Goal: Information Seeking & Learning: Learn about a topic

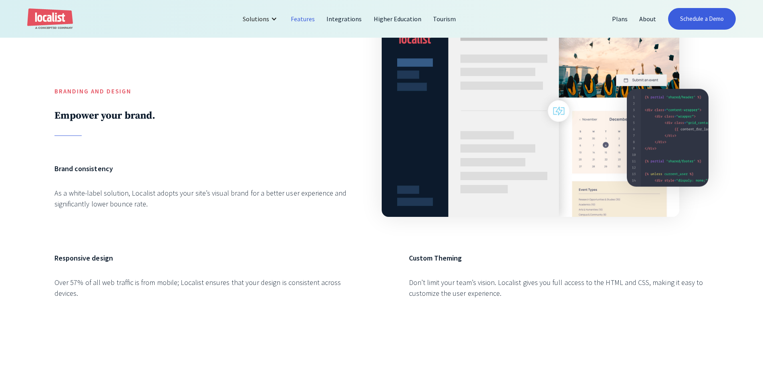
scroll to position [481, 0]
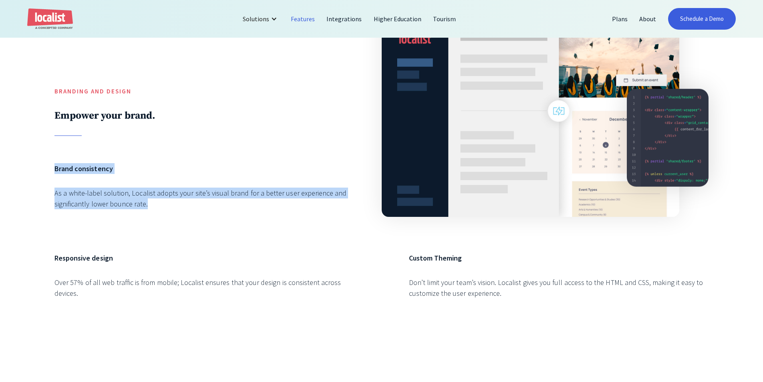
drag, startPoint x: 180, startPoint y: 215, endPoint x: 39, endPoint y: 163, distance: 149.9
click at [39, 163] on div "Branding and Design Empower your brand. Brand consistency As a white-label solu…" at bounding box center [381, 159] width 763 height 419
drag, startPoint x: 39, startPoint y: 163, endPoint x: 213, endPoint y: 219, distance: 182.5
click at [213, 219] on div "Branding and Design Empower your brand. Brand consistency As a white-label solu…" at bounding box center [381, 159] width 763 height 419
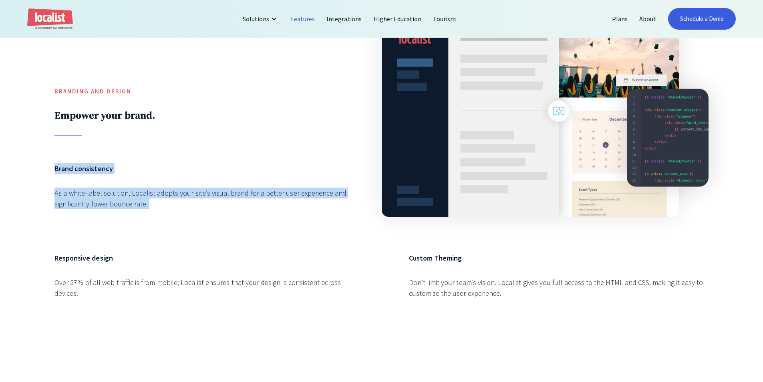
click at [213, 219] on div "Brand consistency As a white-label solution, Localist adopts your site’s visual…" at bounding box center [204, 194] width 300 height 62
drag, startPoint x: 51, startPoint y: 165, endPoint x: 217, endPoint y: 215, distance: 172.8
click at [217, 215] on div "Branding and Design Empower your brand. Brand consistency As a white-label solu…" at bounding box center [381, 159] width 763 height 419
click at [217, 215] on div "Brand consistency As a white-label solution, Localist adopts your site’s visual…" at bounding box center [204, 194] width 300 height 62
drag, startPoint x: 215, startPoint y: 214, endPoint x: 54, endPoint y: 156, distance: 170.8
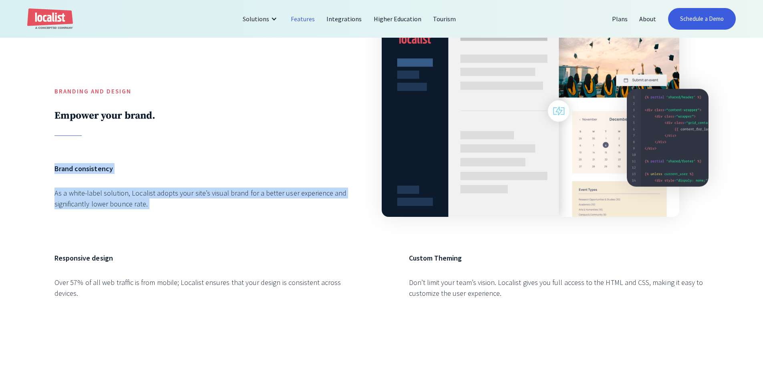
click at [54, 156] on div "Branding and Design Empower your brand. Brand consistency As a white-label solu…" at bounding box center [381, 159] width 763 height 419
drag, startPoint x: 192, startPoint y: 207, endPoint x: 43, endPoint y: 167, distance: 153.8
click at [43, 167] on div "Branding and Design Empower your brand. Brand consistency As a white-label solu…" at bounding box center [381, 159] width 763 height 419
click at [42, 163] on div "Branding and Design Empower your brand. Brand consistency As a white-label solu…" at bounding box center [381, 159] width 763 height 419
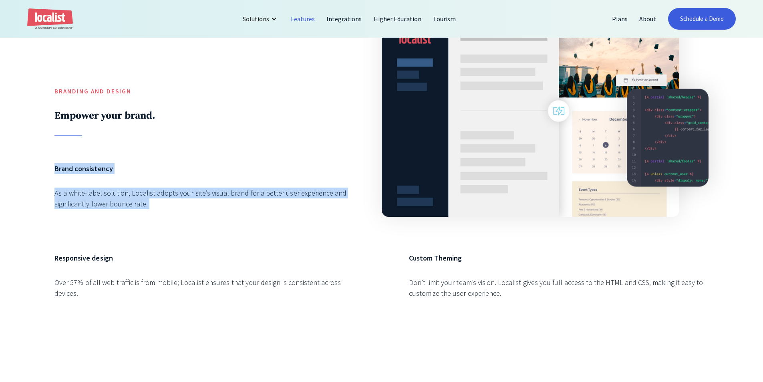
drag, startPoint x: 42, startPoint y: 162, endPoint x: 255, endPoint y: 242, distance: 227.3
click at [258, 240] on div "Branding and Design Empower your brand. Brand consistency As a white-label solu…" at bounding box center [381, 159] width 763 height 419
click at [200, 225] on div "Brand consistency As a white-label solution, Localist adopts your site’s visual…" at bounding box center [204, 194] width 300 height 62
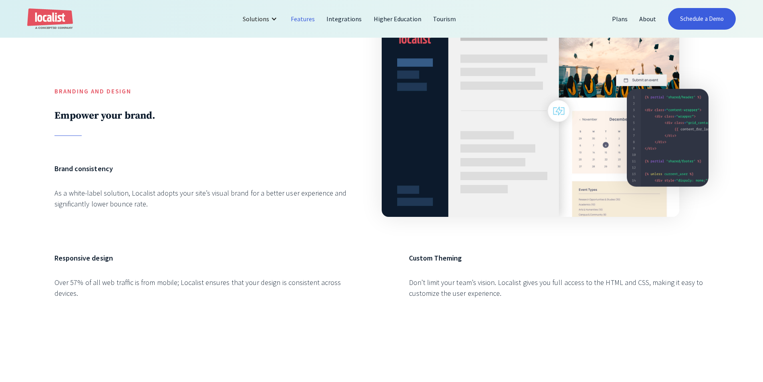
click at [170, 220] on div "Brand consistency As a white-label solution, Localist adopts your site’s visual…" at bounding box center [204, 194] width 300 height 62
click at [24, 203] on div "Branding and Design Empower your brand. Brand consistency As a white-label solu…" at bounding box center [381, 159] width 763 height 419
click at [178, 167] on h6 "Brand consistency" at bounding box center [204, 168] width 300 height 11
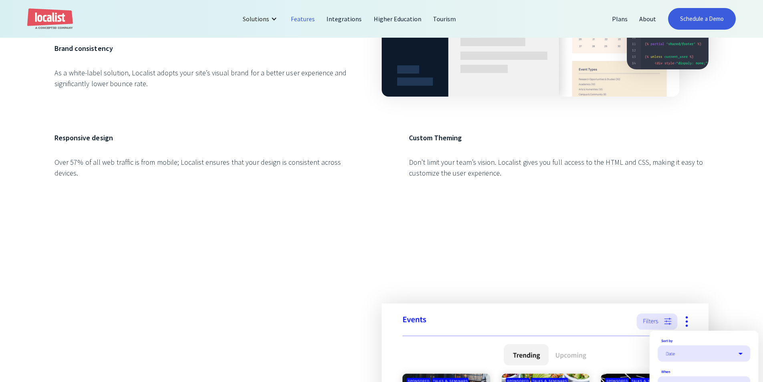
click at [199, 202] on div "Branding and Design Empower your brand. Brand consistency As a white-label solu…" at bounding box center [381, 39] width 763 height 419
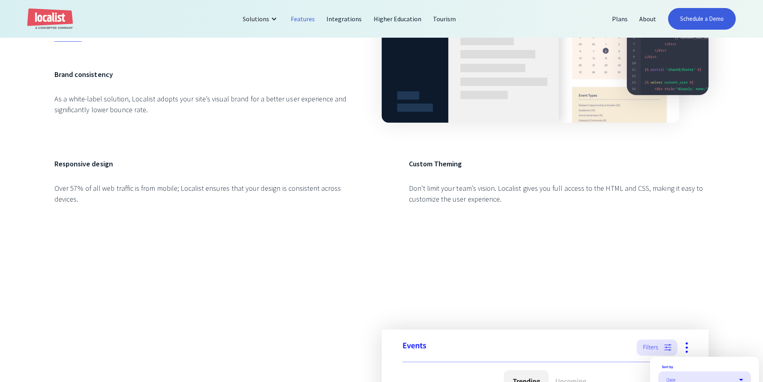
scroll to position [561, 0]
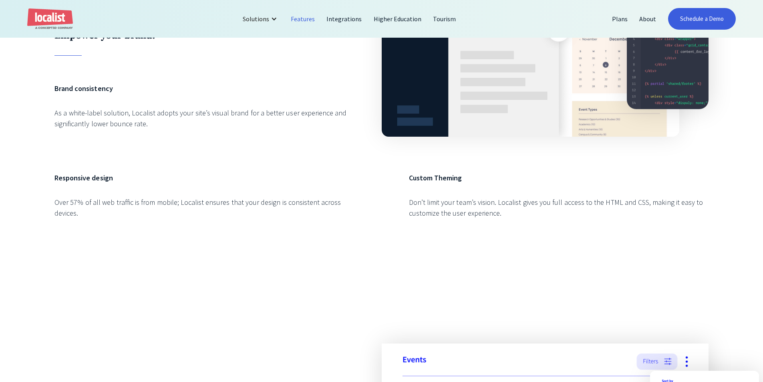
click at [199, 202] on div "Over 57% of all web traffic is from mobile; Localist ensures that your design i…" at bounding box center [204, 208] width 300 height 22
drag, startPoint x: 200, startPoint y: 188, endPoint x: 172, endPoint y: 228, distance: 48.7
click at [172, 228] on div "Responsive design Over 57% of all web traffic is from mobile; Localist ensures …" at bounding box center [204, 203] width 300 height 62
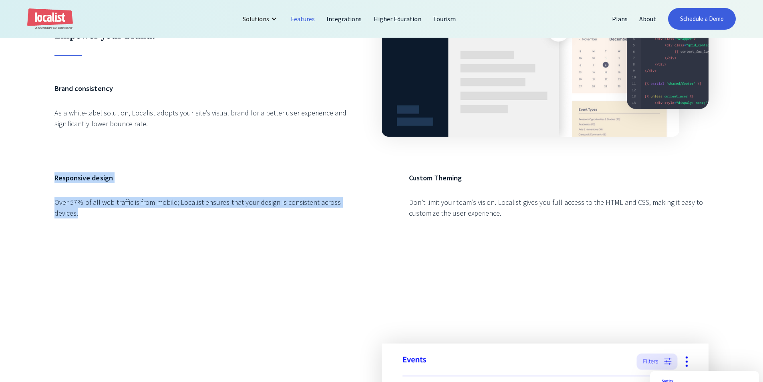
drag, startPoint x: 124, startPoint y: 231, endPoint x: 37, endPoint y: 167, distance: 108.0
click at [37, 167] on div "Branding and Design Empower your brand. Brand consistency As a white-label solu…" at bounding box center [381, 79] width 763 height 419
drag, startPoint x: 42, startPoint y: 171, endPoint x: 126, endPoint y: 231, distance: 103.3
click at [116, 227] on div "Branding and Design Empower your brand. Brand consistency As a white-label solu…" at bounding box center [381, 79] width 763 height 419
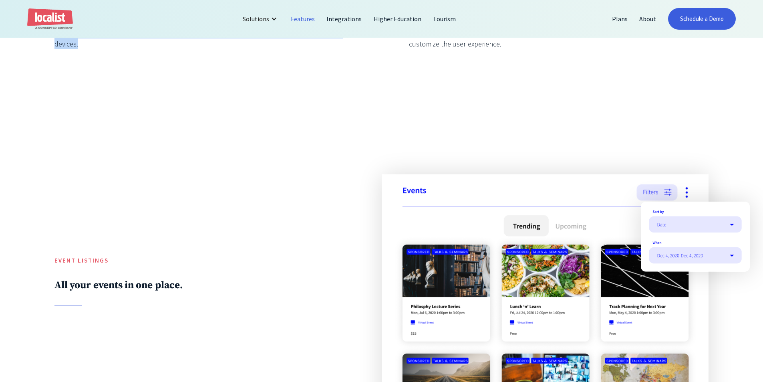
scroll to position [801, 0]
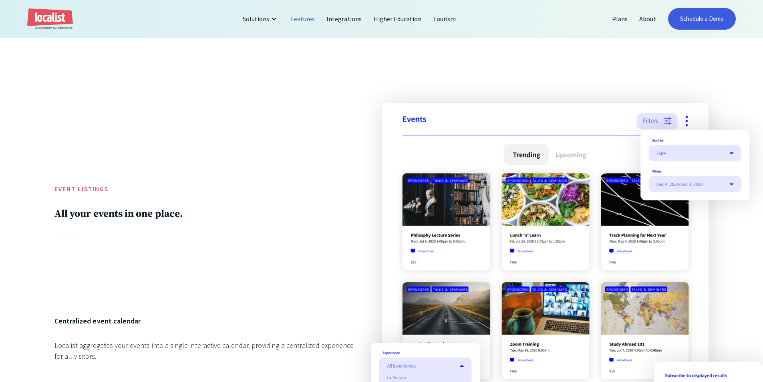
click at [159, 179] on div at bounding box center [204, 144] width 300 height 82
drag, startPoint x: 230, startPoint y: 239, endPoint x: 54, endPoint y: 181, distance: 185.2
click at [56, 181] on div "Event Listings All your events in one place." at bounding box center [204, 195] width 300 height 185
click at [54, 181] on div "Event Listings All your events in one place. Centralized event calendar Localis…" at bounding box center [381, 316] width 763 height 537
drag, startPoint x: 53, startPoint y: 180, endPoint x: 153, endPoint y: 270, distance: 134.4
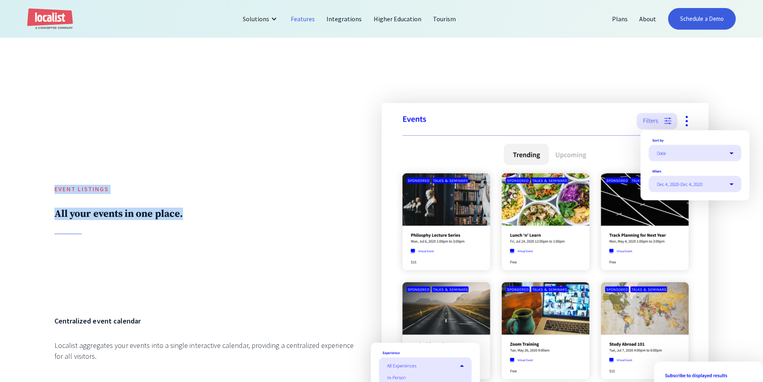
click at [153, 270] on div "Event Listings All your events in one place. Centralized event calendar Localis…" at bounding box center [381, 316] width 763 height 537
click at [153, 270] on div "Event Listings All your events in one place." at bounding box center [204, 195] width 300 height 185
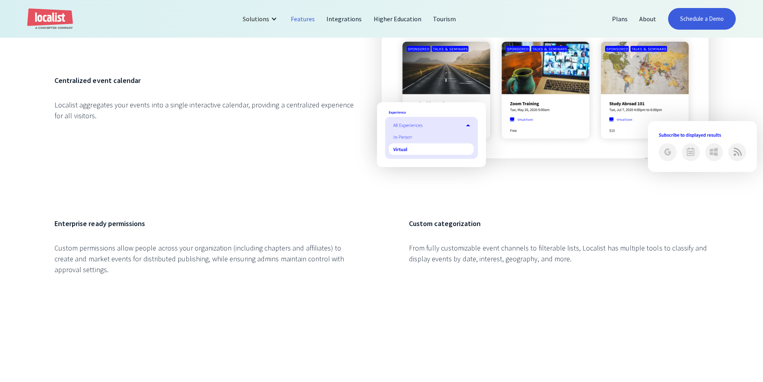
drag, startPoint x: 153, startPoint y: 202, endPoint x: 155, endPoint y: 195, distance: 7.1
click at [154, 200] on div "Event Listings All your events in one place. Centralized event calendar Localis…" at bounding box center [381, 77] width 654 height 428
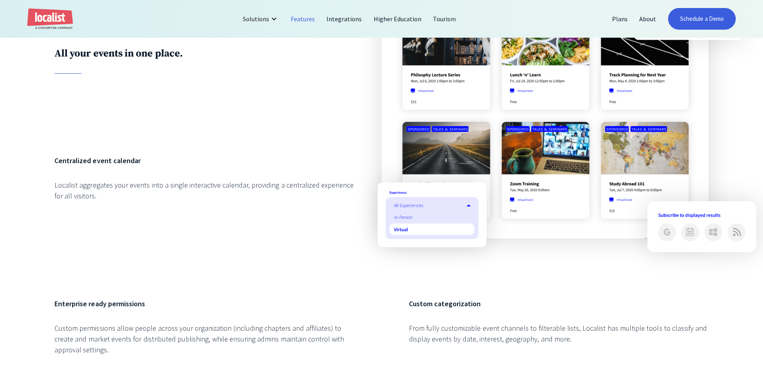
click at [175, 205] on div "Centralized event calendar Localist aggregates your events into a single intera…" at bounding box center [204, 213] width 300 height 116
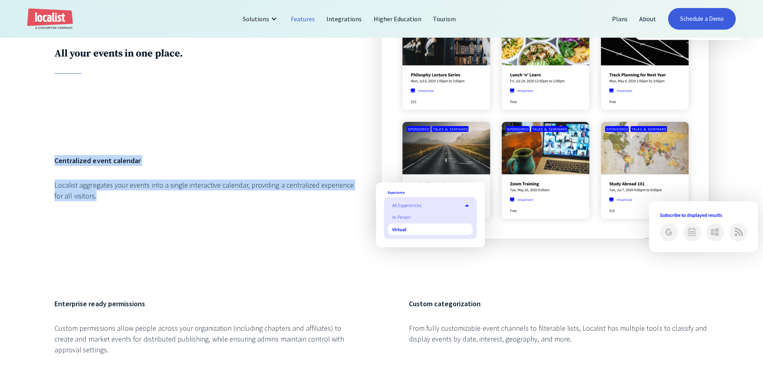
drag, startPoint x: 95, startPoint y: 212, endPoint x: 41, endPoint y: 161, distance: 74.2
click at [41, 161] on div "Event Listings All your events in one place. Centralized event calendar Localis…" at bounding box center [381, 156] width 763 height 537
drag, startPoint x: 41, startPoint y: 161, endPoint x: 107, endPoint y: 227, distance: 92.9
click at [107, 227] on div "Event Listings All your events in one place. Centralized event calendar Localis…" at bounding box center [381, 156] width 763 height 537
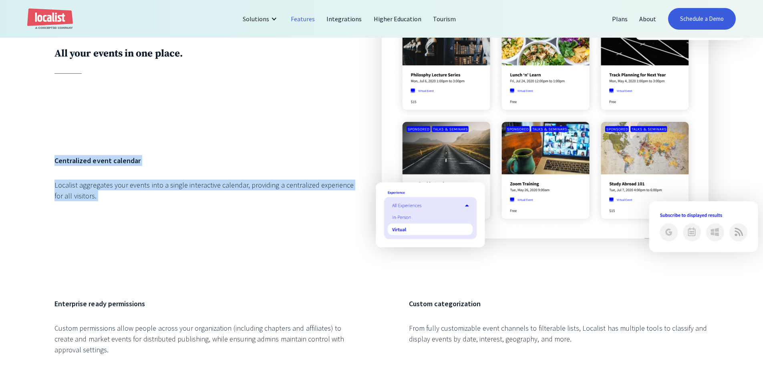
click at [107, 227] on div "Centralized event calendar Localist aggregates your events into a single intera…" at bounding box center [204, 213] width 300 height 116
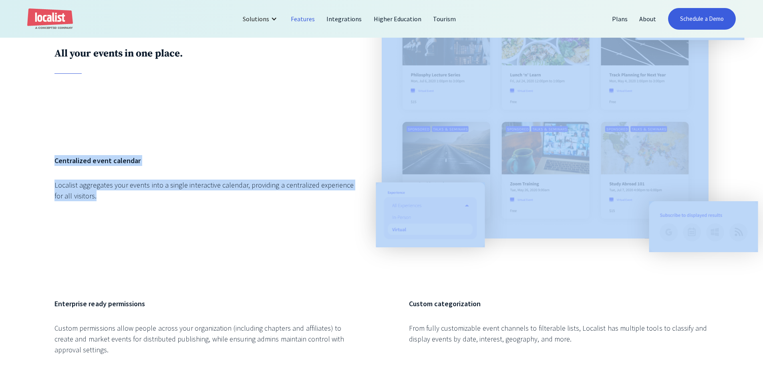
drag, startPoint x: 98, startPoint y: 145, endPoint x: 99, endPoint y: 230, distance: 85.3
click at [99, 230] on div "Event Listings All your events in one place. Centralized event calendar Localis…" at bounding box center [381, 157] width 654 height 428
click at [99, 230] on div "Centralized event calendar Localist aggregates your events into a single intera…" at bounding box center [204, 213] width 300 height 116
drag, startPoint x: 90, startPoint y: 213, endPoint x: 100, endPoint y: 143, distance: 71.6
click at [100, 143] on div "Event Listings All your events in one place. Centralized event calendar Localis…" at bounding box center [381, 157] width 654 height 428
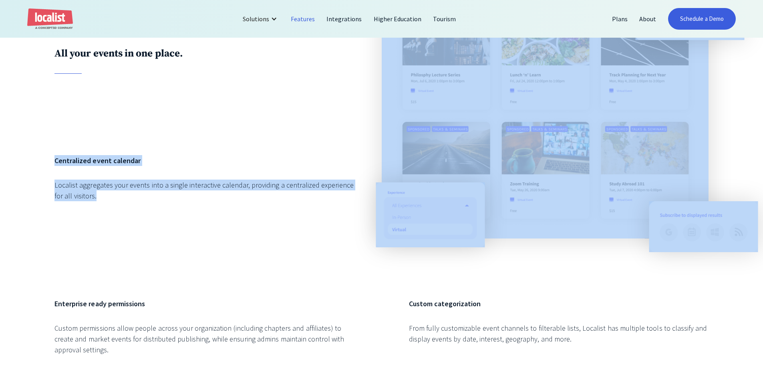
click at [100, 142] on div "Event Listings All your events in one place. Centralized event calendar Localis…" at bounding box center [381, 157] width 654 height 428
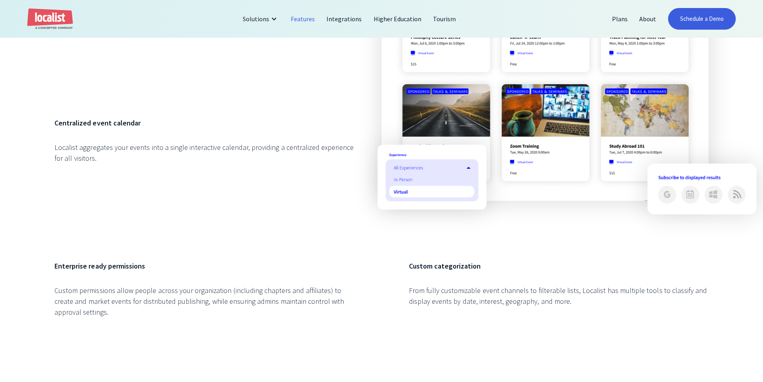
scroll to position [1041, 0]
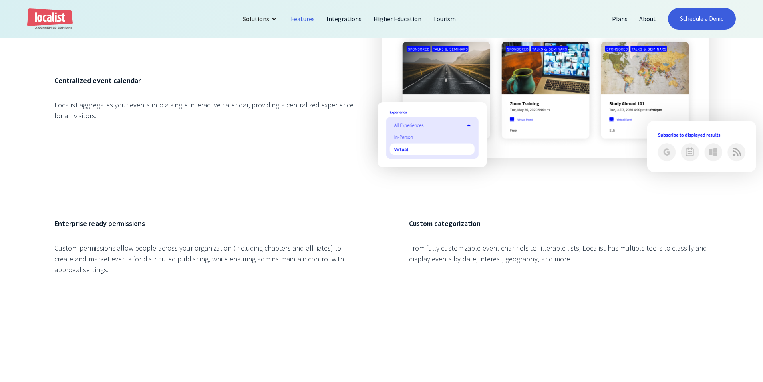
click at [137, 186] on div "Centralized event calendar Localist aggregates your events into a single intera…" at bounding box center [204, 133] width 300 height 116
click at [164, 183] on div "Centralized event calendar Localist aggregates your events into a single intera…" at bounding box center [204, 133] width 300 height 116
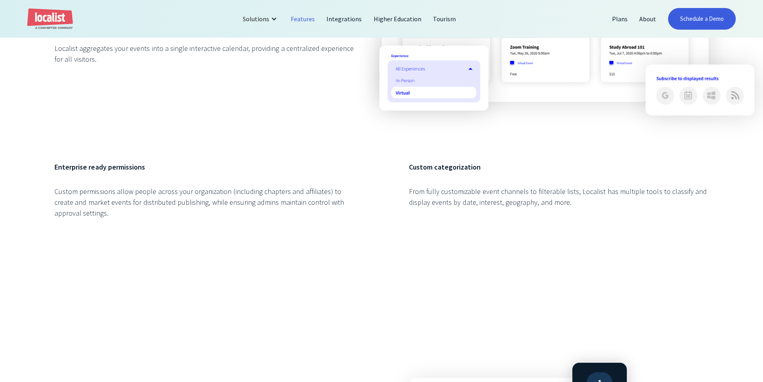
scroll to position [1081, 0]
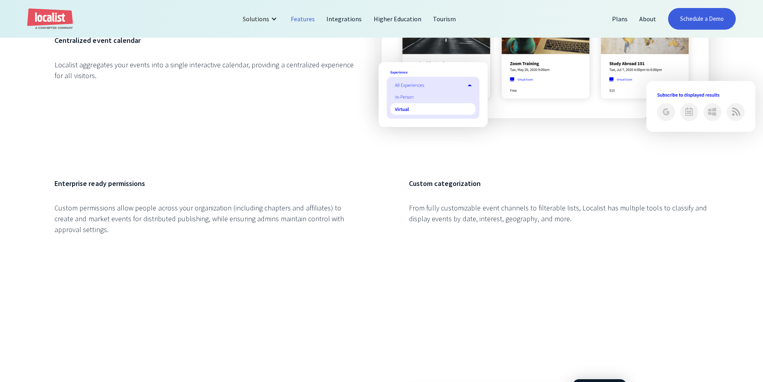
click at [159, 179] on div "Event Listings All your events in one place. Centralized event calendar Localis…" at bounding box center [381, 37] width 654 height 428
click at [487, 242] on div "Custom categorization From fully customizable event channels to filterable list…" at bounding box center [559, 214] width 300 height 73
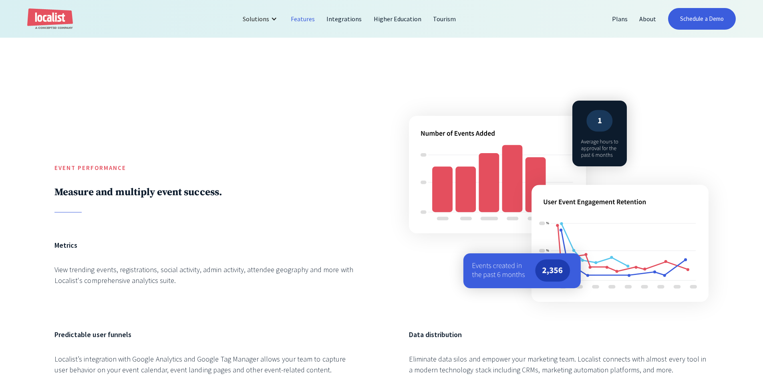
scroll to position [1362, 0]
